Goal: Information Seeking & Learning: Learn about a topic

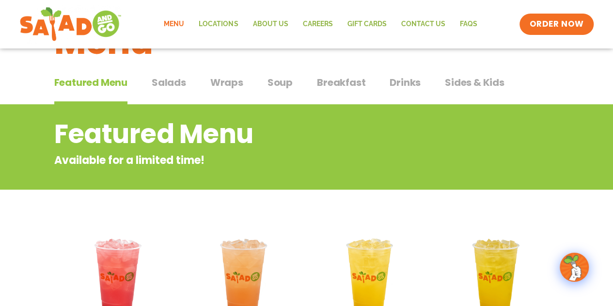
scroll to position [31, 0]
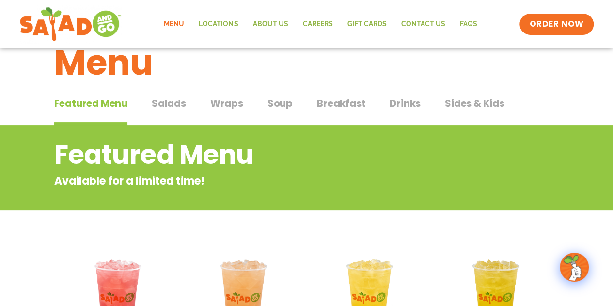
click at [222, 101] on span "Wraps" at bounding box center [226, 103] width 33 height 15
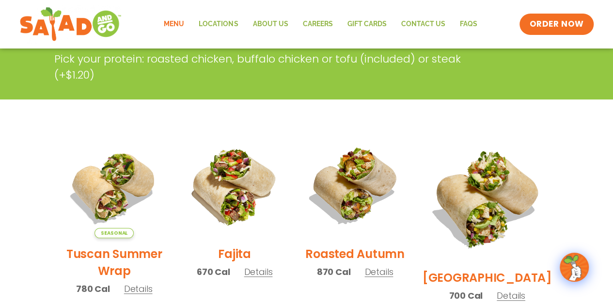
scroll to position [224, 0]
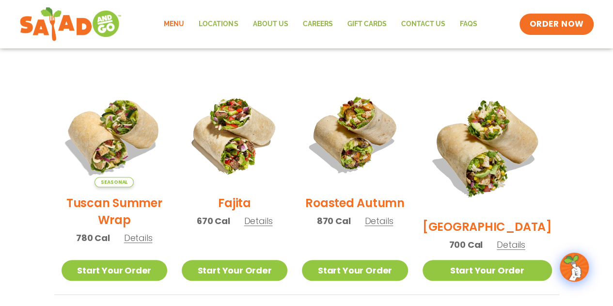
click at [113, 128] on img at bounding box center [114, 134] width 124 height 124
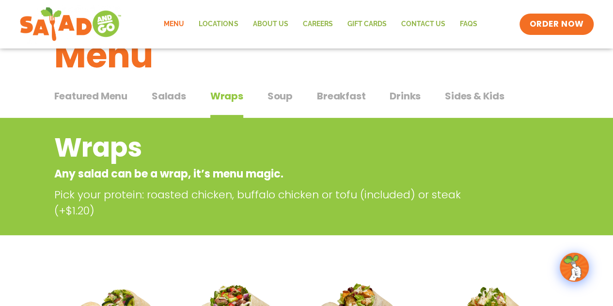
scroll to position [0, 0]
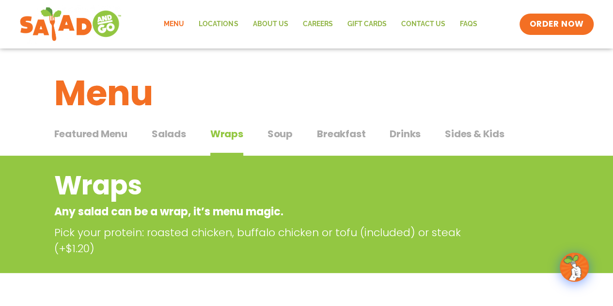
click at [403, 134] on span "Drinks" at bounding box center [405, 133] width 31 height 15
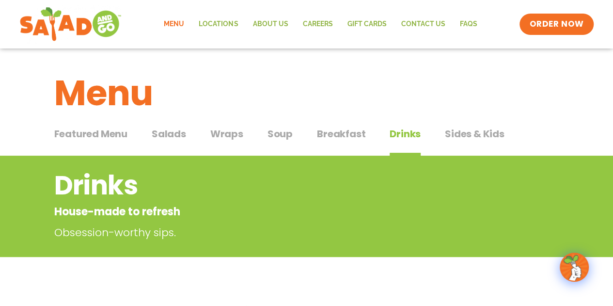
click at [289, 136] on span "Soup" at bounding box center [279, 133] width 25 height 15
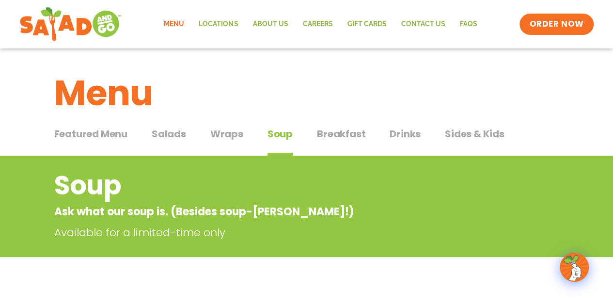
click at [411, 135] on span "Drinks" at bounding box center [405, 133] width 31 height 15
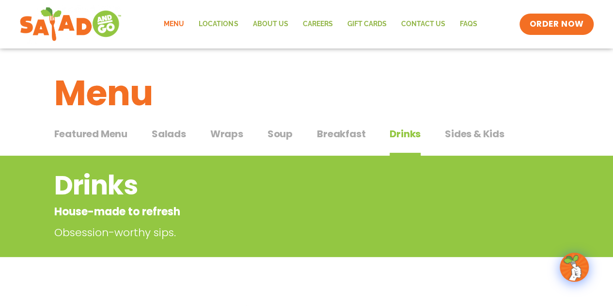
click at [230, 129] on span "Wraps" at bounding box center [226, 133] width 33 height 15
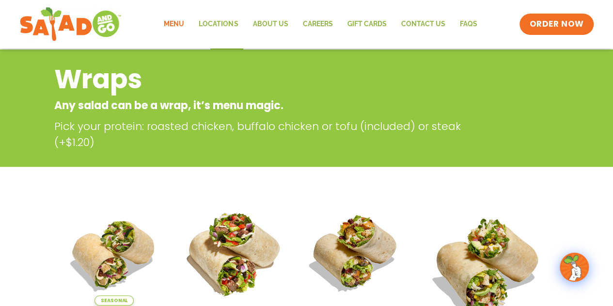
scroll to position [97, 0]
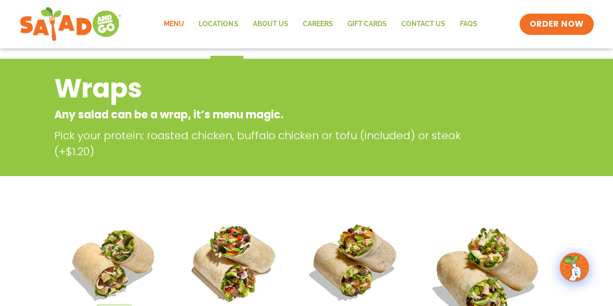
click at [172, 23] on link "Menu" at bounding box center [174, 24] width 35 height 22
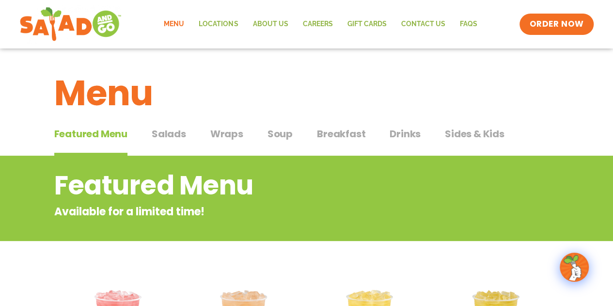
click at [404, 135] on span "Drinks" at bounding box center [405, 133] width 31 height 15
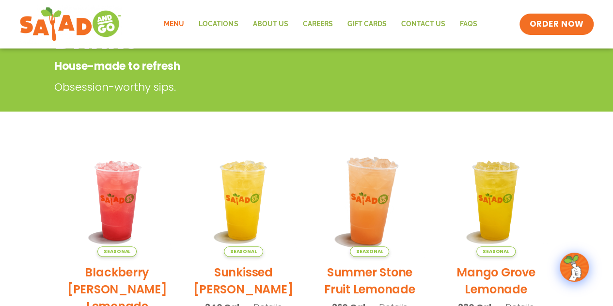
scroll to position [194, 0]
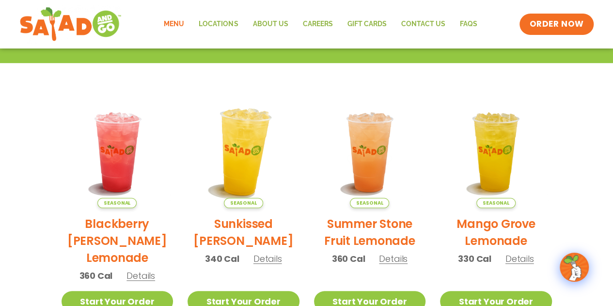
click at [241, 176] on img at bounding box center [243, 151] width 131 height 131
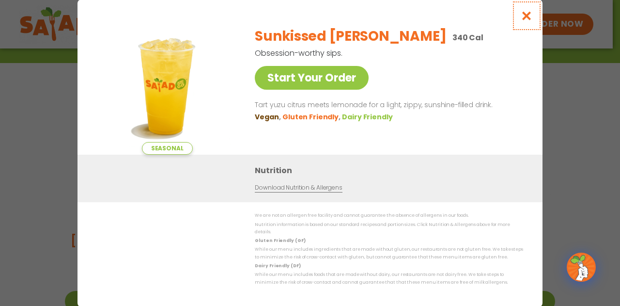
click at [524, 21] on icon "Close modal" at bounding box center [527, 16] width 12 height 10
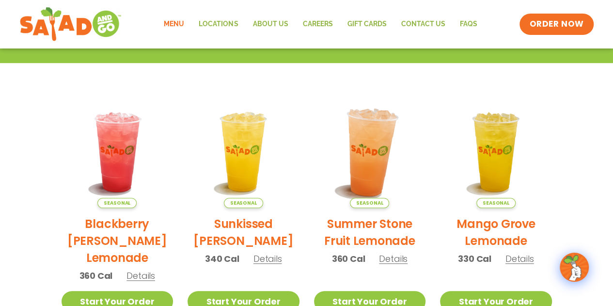
click at [379, 162] on img at bounding box center [369, 151] width 131 height 131
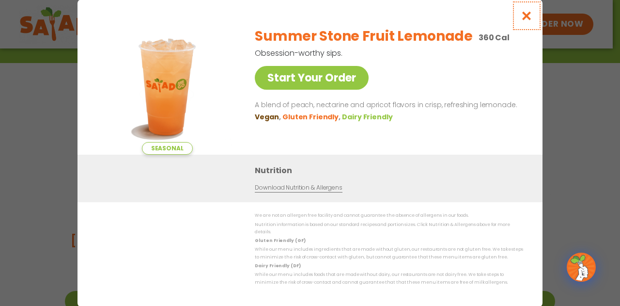
click at [524, 20] on icon "Close modal" at bounding box center [527, 16] width 12 height 10
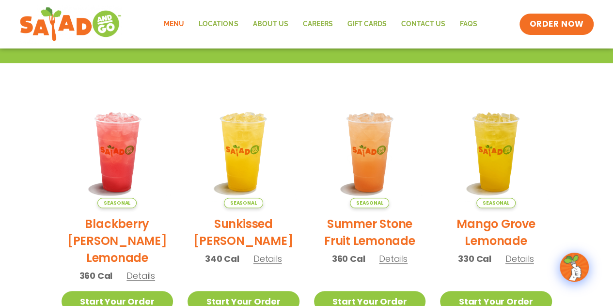
click at [501, 203] on span "Seasonal" at bounding box center [495, 203] width 39 height 10
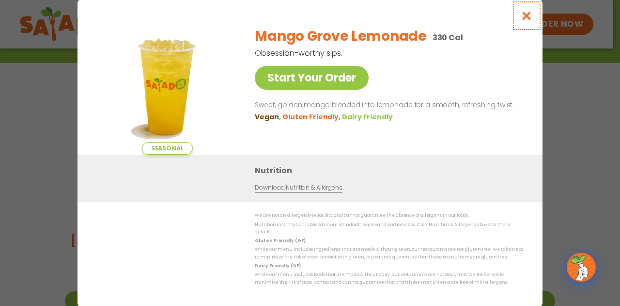
click at [524, 21] on icon "Close modal" at bounding box center [527, 16] width 12 height 10
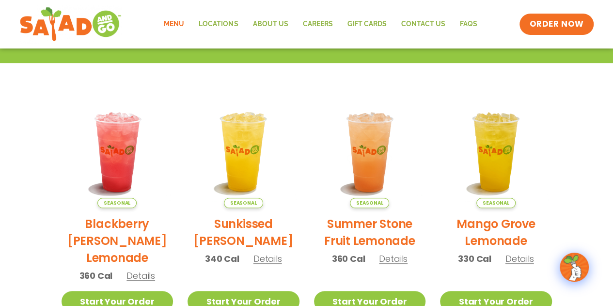
click at [179, 26] on link "Menu" at bounding box center [174, 24] width 35 height 22
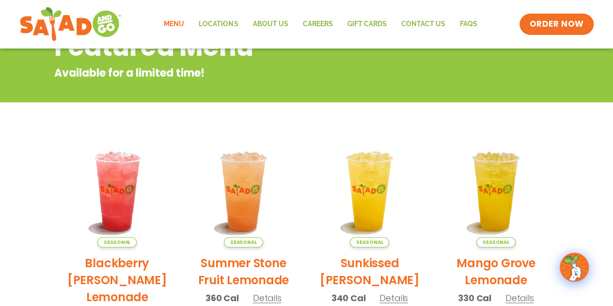
scroll to position [48, 0]
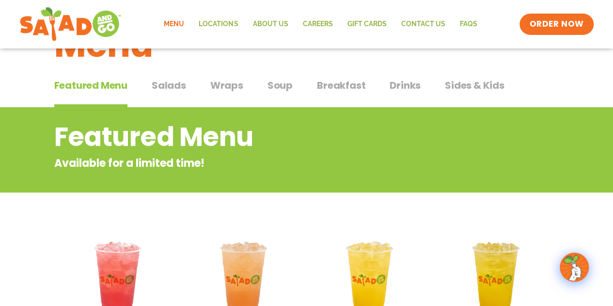
click at [275, 83] on span "Soup" at bounding box center [279, 85] width 25 height 15
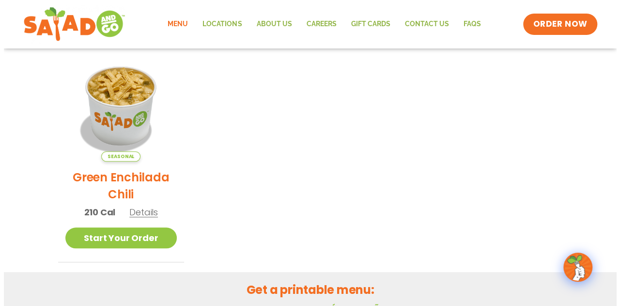
scroll to position [242, 0]
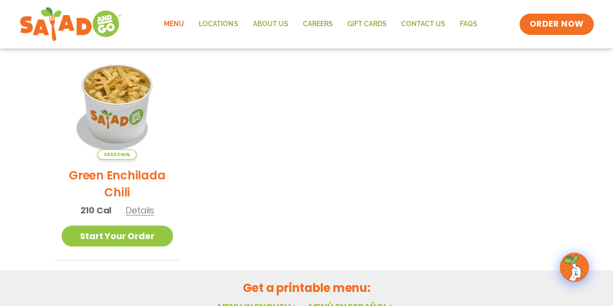
click at [142, 208] on span "Details" at bounding box center [140, 210] width 29 height 12
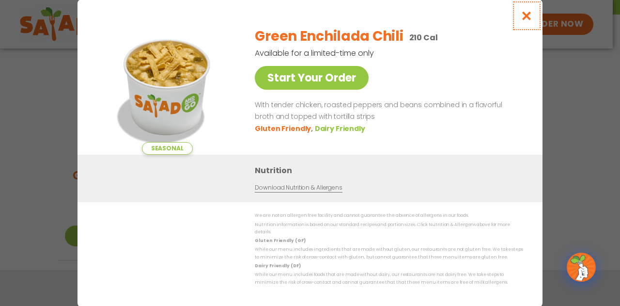
click at [527, 21] on icon "Close modal" at bounding box center [527, 16] width 12 height 10
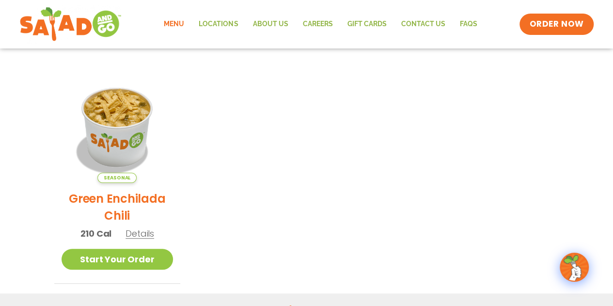
scroll to position [196, 0]
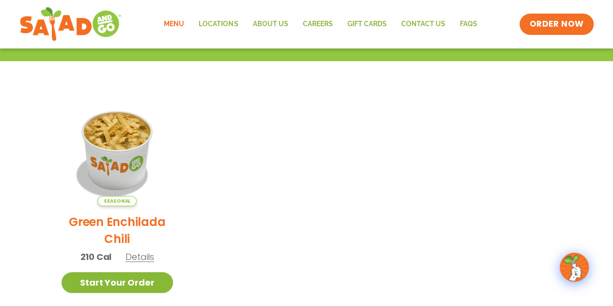
click at [126, 283] on link "Start Your Order" at bounding box center [118, 282] width 112 height 21
